Goal: Information Seeking & Learning: Learn about a topic

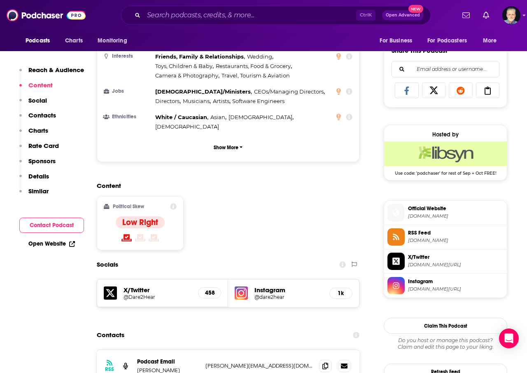
scroll to position [577, 0]
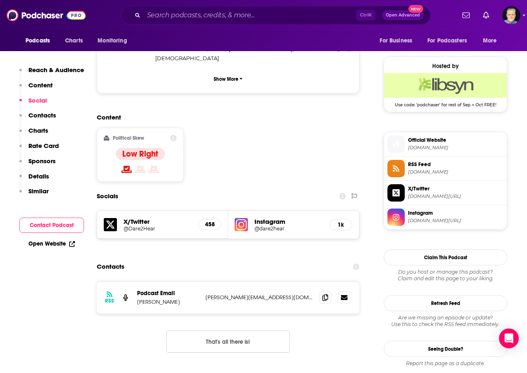
click at [268, 225] on h5 "@dare2hear" at bounding box center [289, 228] width 68 height 6
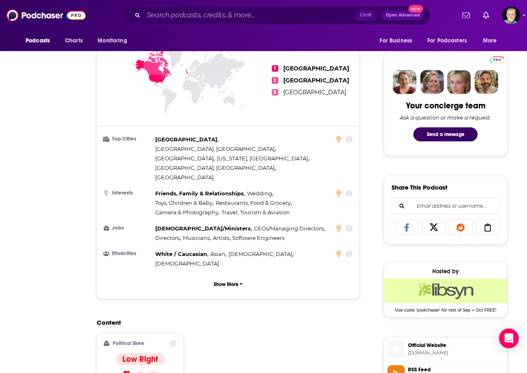
scroll to position [0, 0]
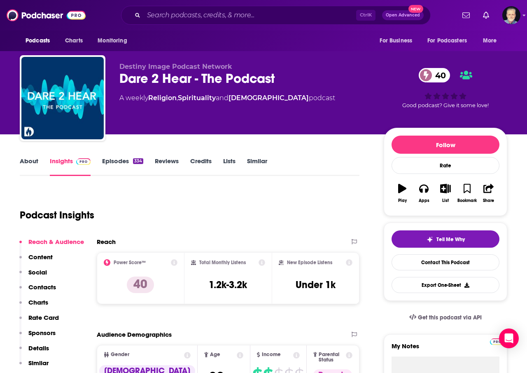
click at [27, 156] on div "About Insights Episodes 334 Reviews Credits Lists Similar" at bounding box center [190, 166] width 340 height 20
click at [30, 159] on link "About" at bounding box center [29, 166] width 19 height 19
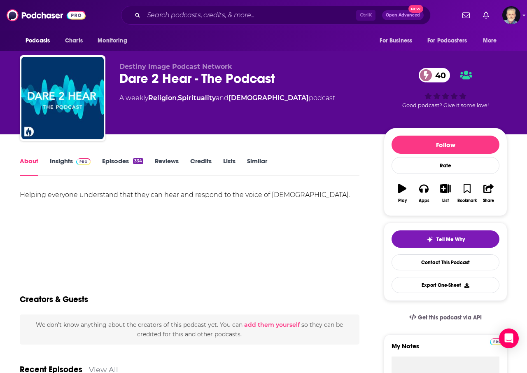
click at [114, 160] on link "Episodes 334" at bounding box center [122, 166] width 41 height 19
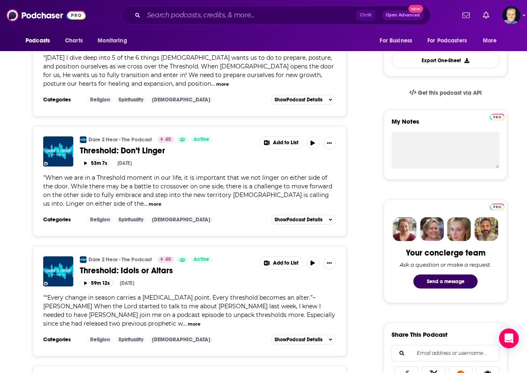
scroll to position [247, 0]
